Goal: Information Seeking & Learning: Learn about a topic

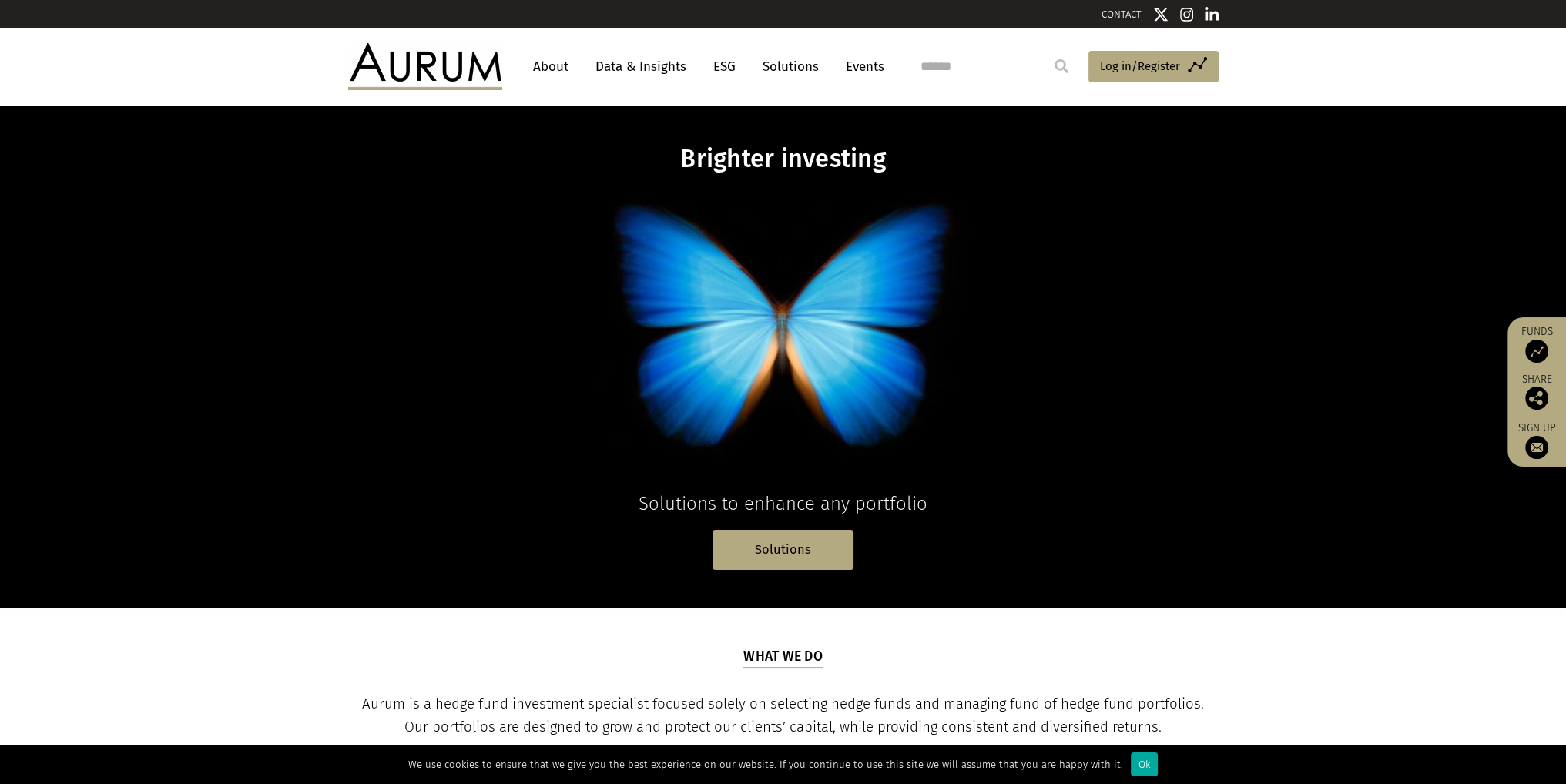
click at [641, 62] on link "Data & Insights" at bounding box center [641, 66] width 106 height 28
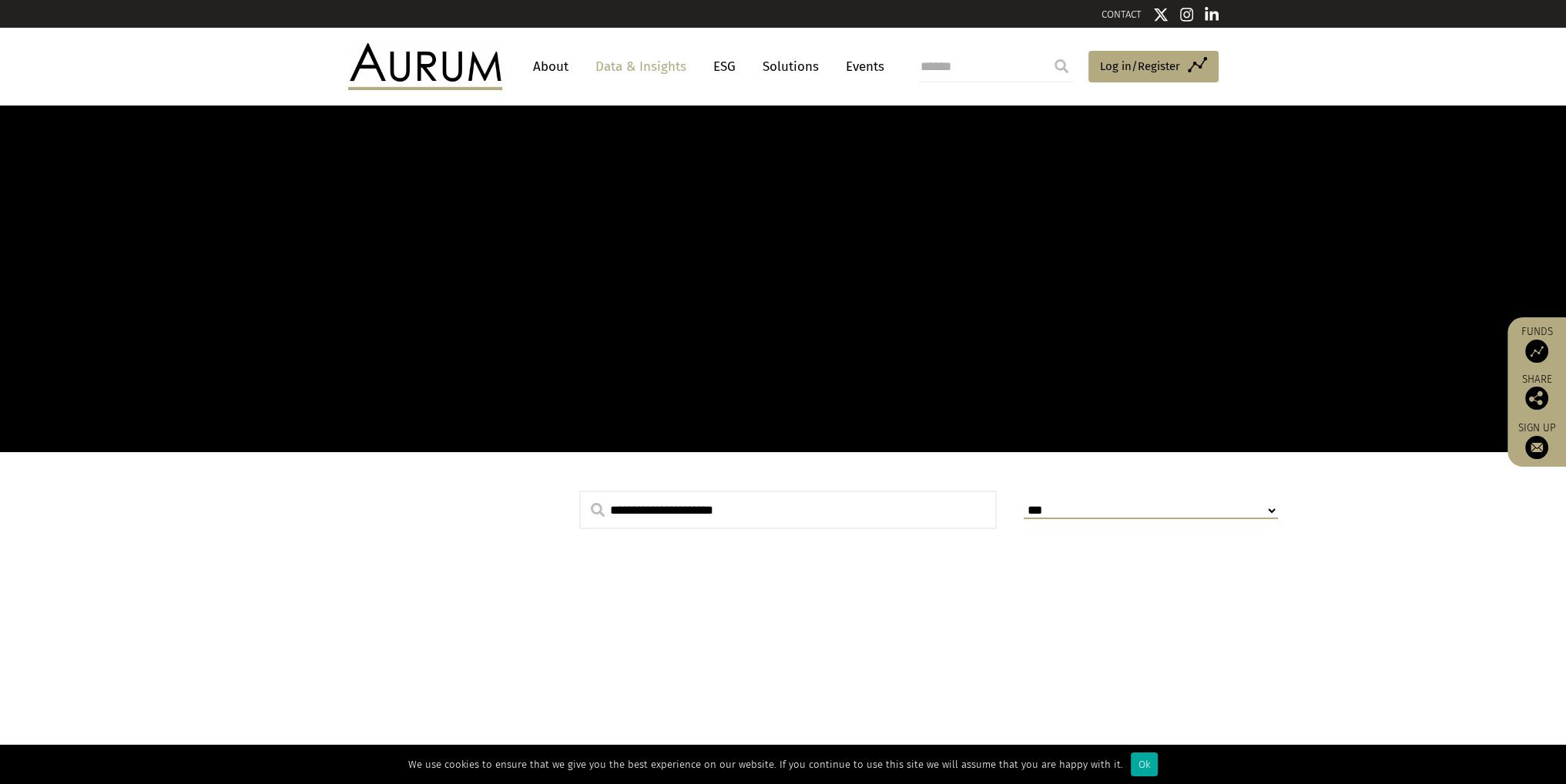
click at [637, 65] on link "Data & Insights" at bounding box center [641, 66] width 106 height 28
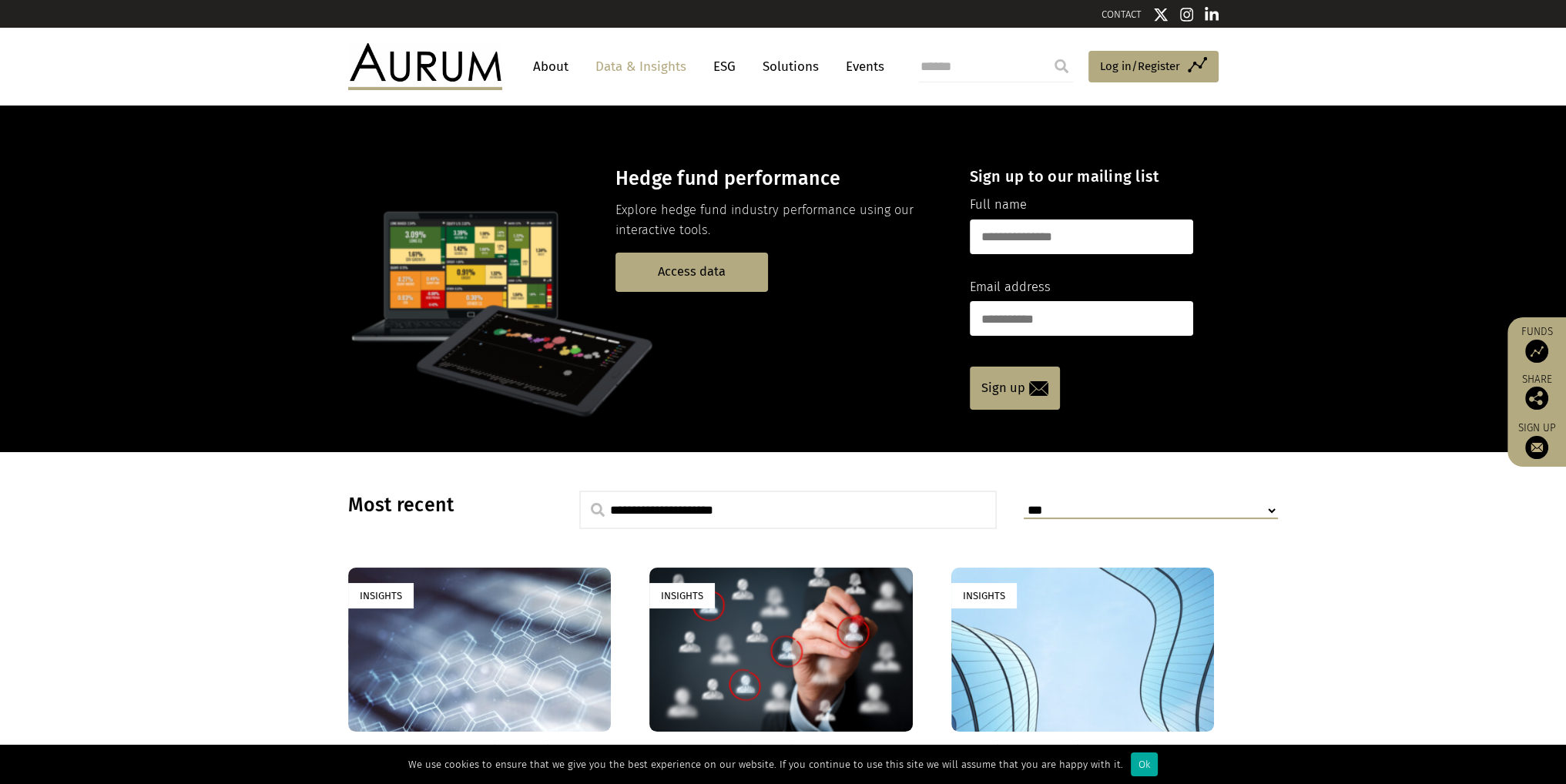
scroll to position [176, 0]
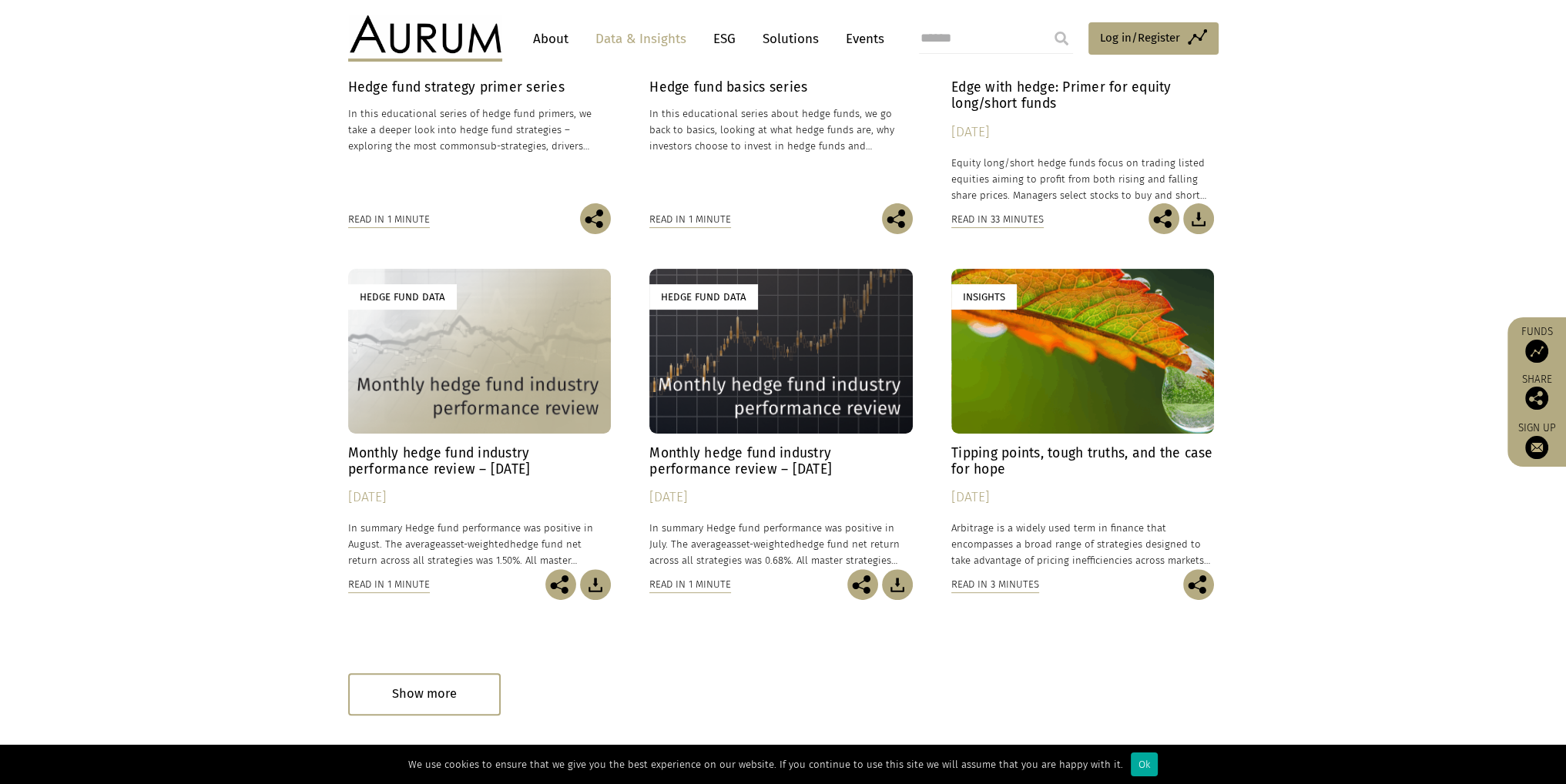
scroll to position [693, 0]
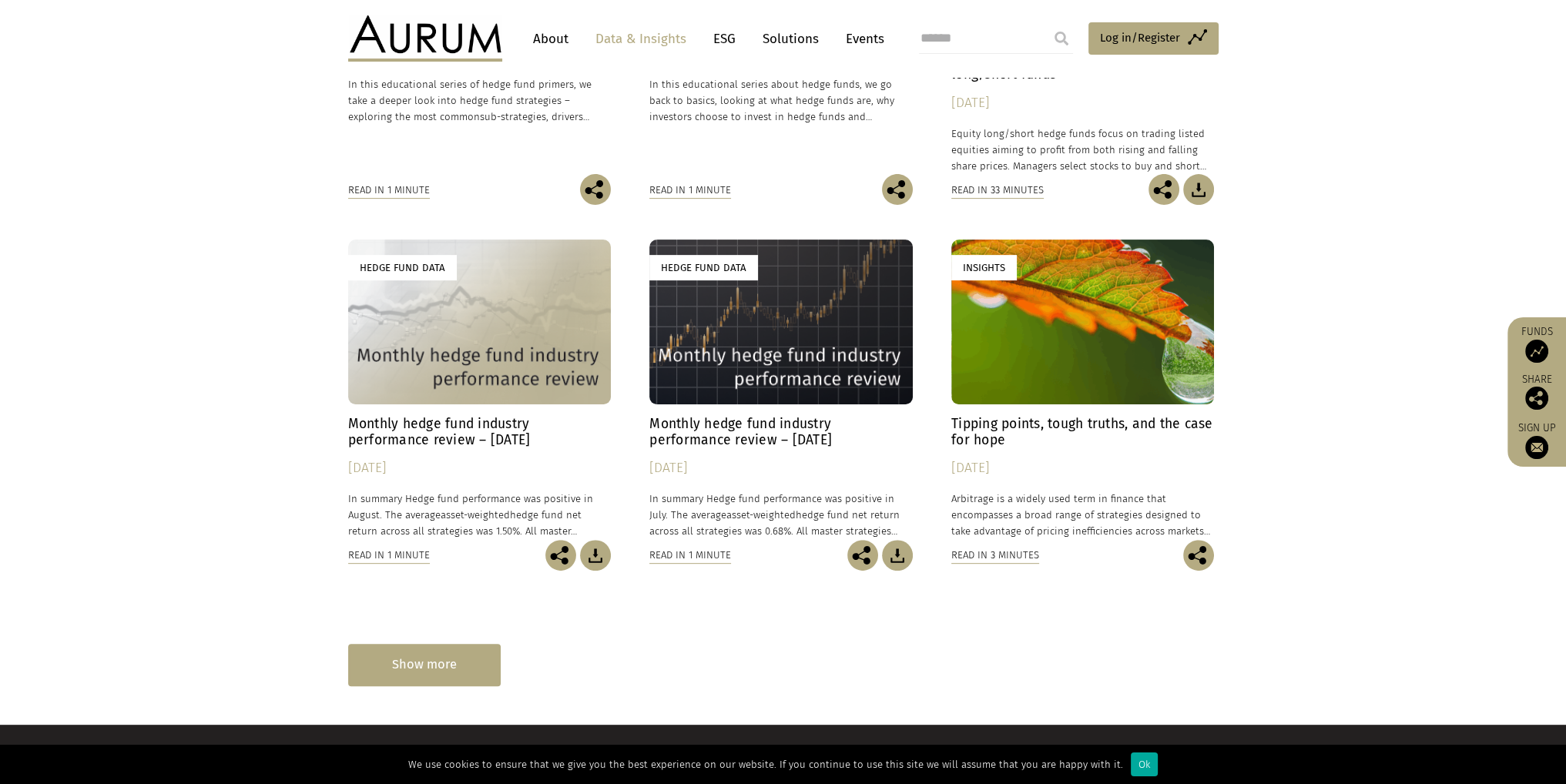
click at [464, 654] on div "Show more" at bounding box center [425, 665] width 153 height 42
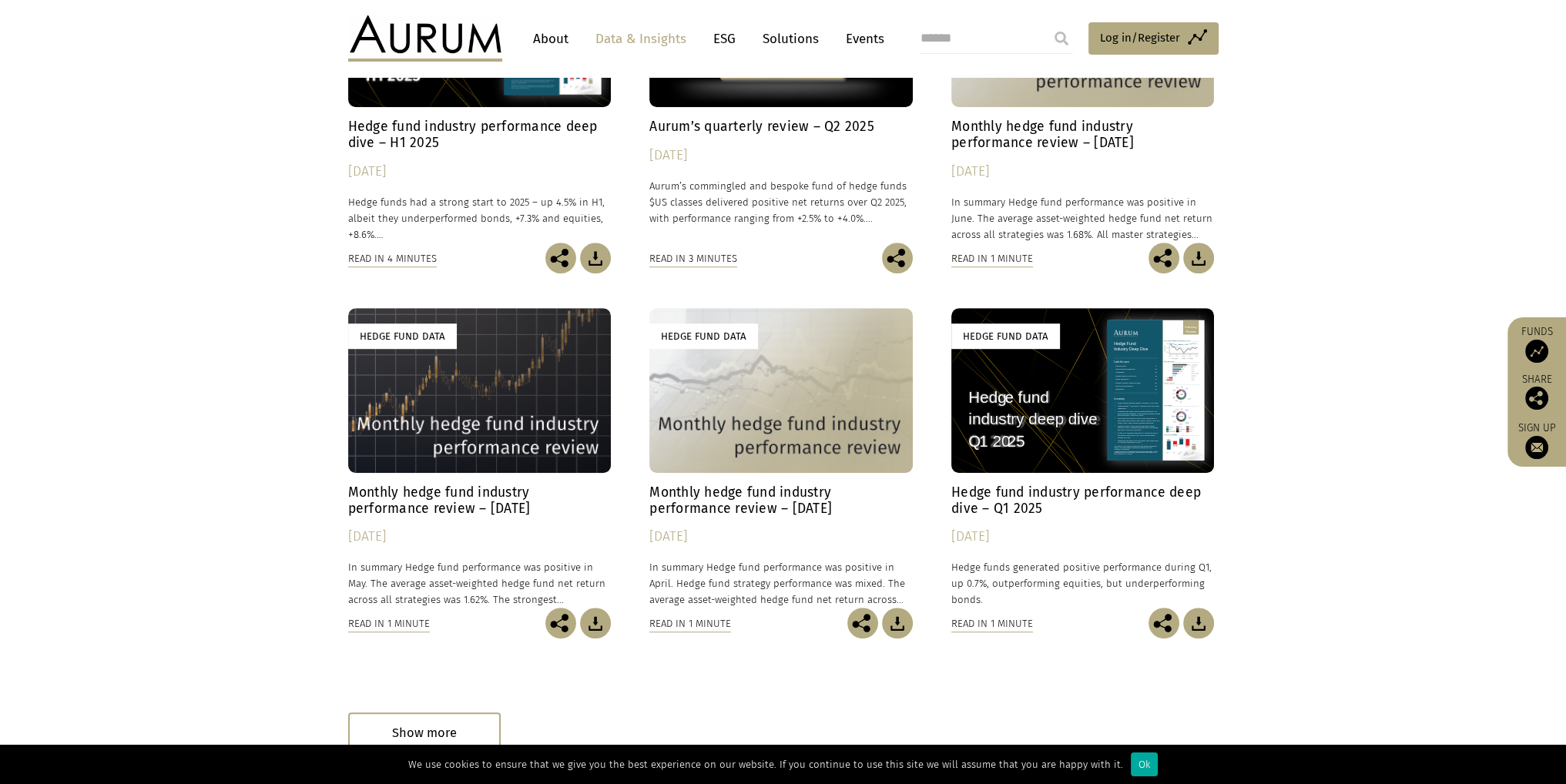
scroll to position [1573, 0]
